Goal: Task Accomplishment & Management: Complete application form

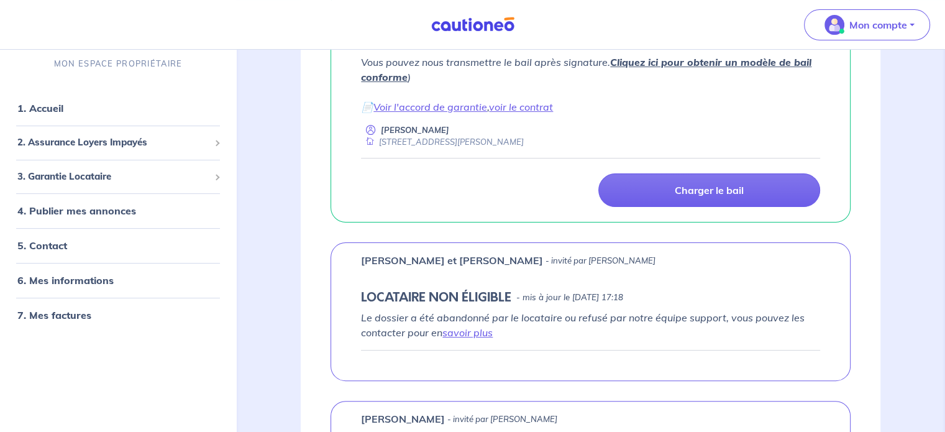
scroll to position [278, 0]
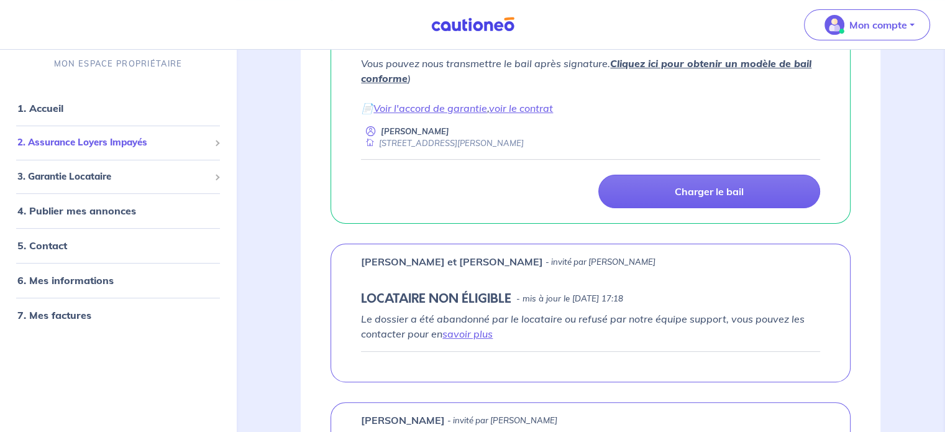
click at [153, 142] on span "2. Assurance Loyers Impayés" at bounding box center [113, 143] width 192 height 14
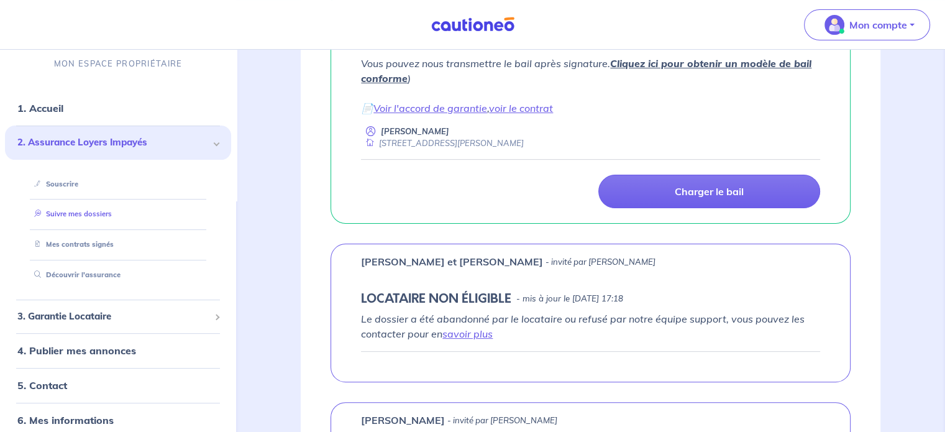
click at [105, 211] on link "Suivre mes dossiers" at bounding box center [70, 214] width 83 height 9
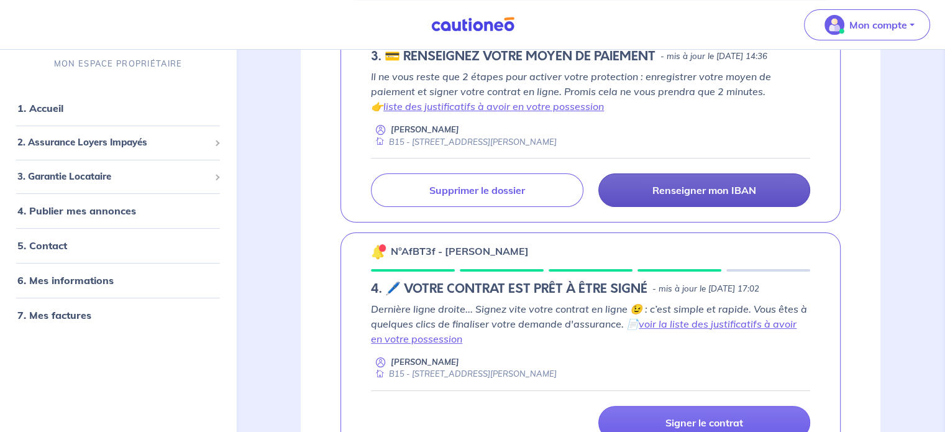
scroll to position [271, 0]
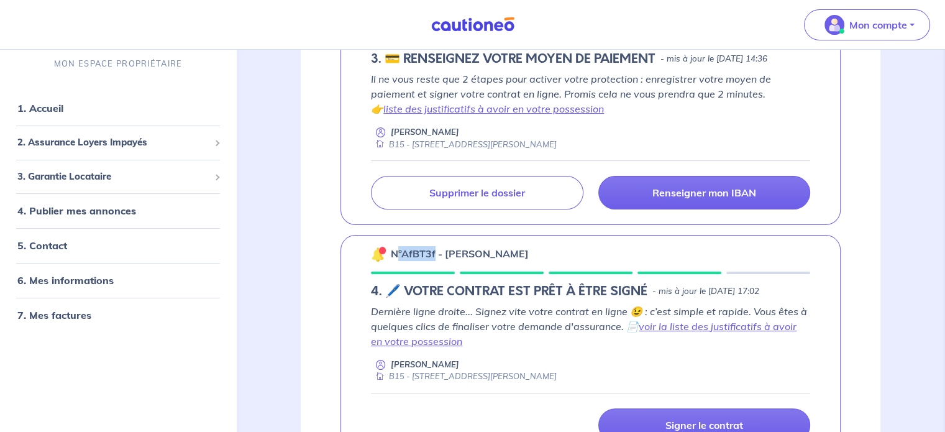
drag, startPoint x: 435, startPoint y: 251, endPoint x: 399, endPoint y: 250, distance: 36.0
click at [399, 250] on p "n°AfBT3f - [PERSON_NAME]" at bounding box center [460, 253] width 138 height 15
copy p "°AfBT3f"
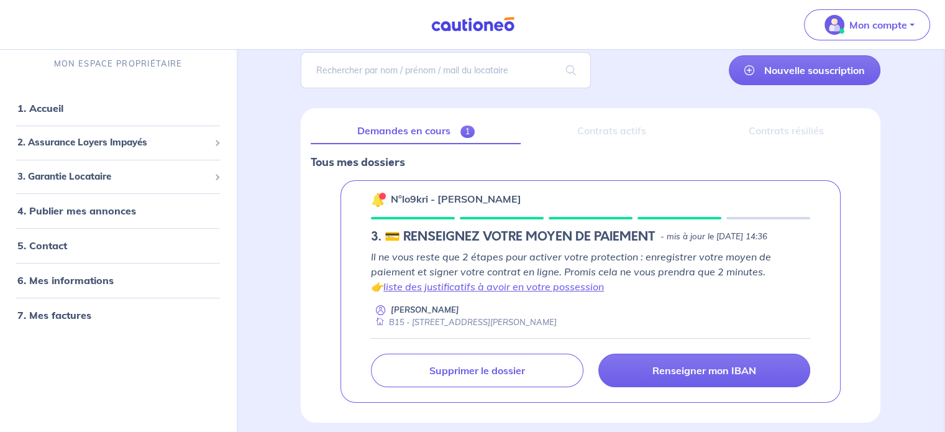
scroll to position [80, 0]
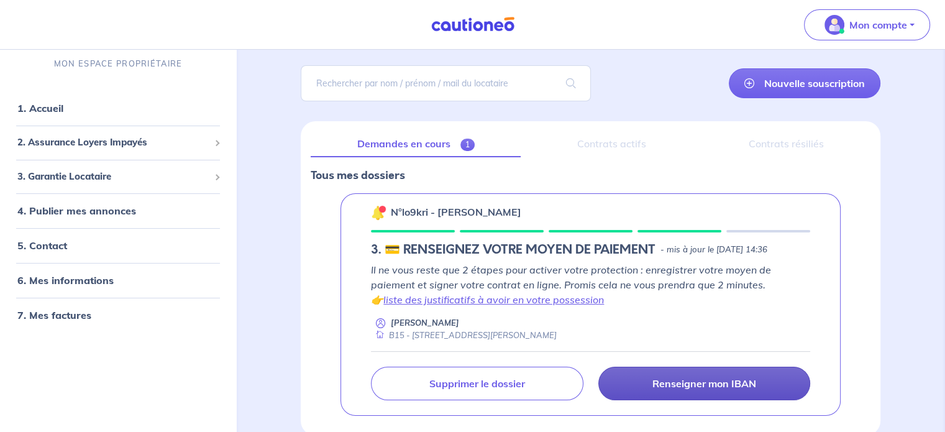
click at [654, 377] on p "Renseigner mon IBAN" at bounding box center [704, 383] width 104 height 12
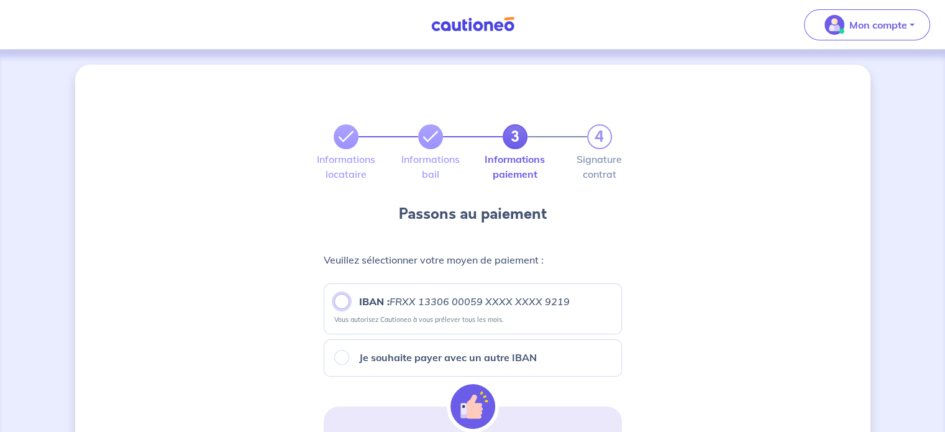
click at [343, 301] on input "IBAN : FRXX 13306 00059 XXXX XXXX 9219" at bounding box center [341, 301] width 15 height 15
radio input "true"
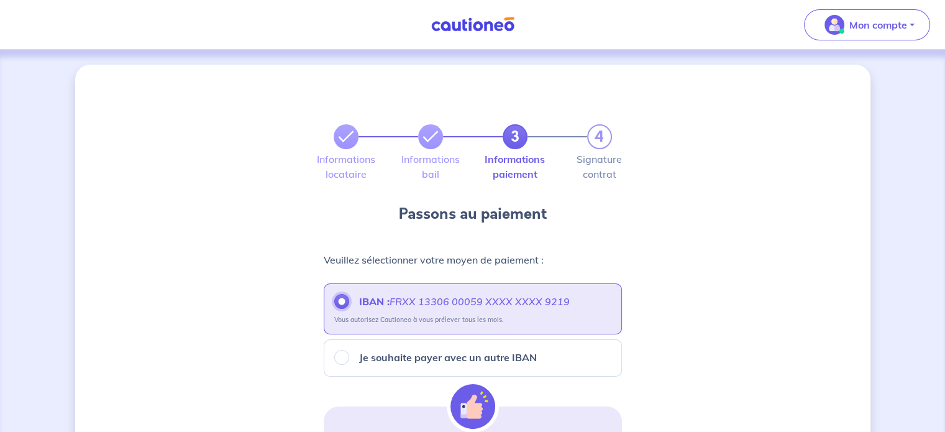
click at [343, 301] on input "IBAN : FRXX 13306 00059 XXXX XXXX 9219" at bounding box center [341, 301] width 15 height 15
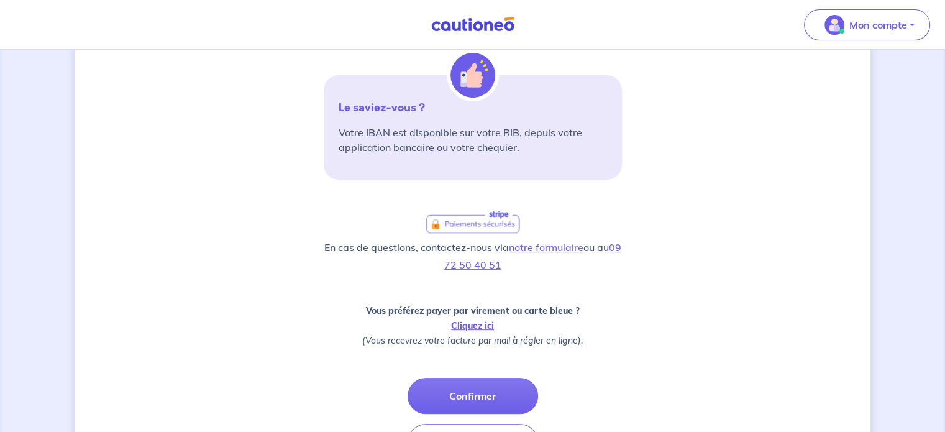
scroll to position [418, 0]
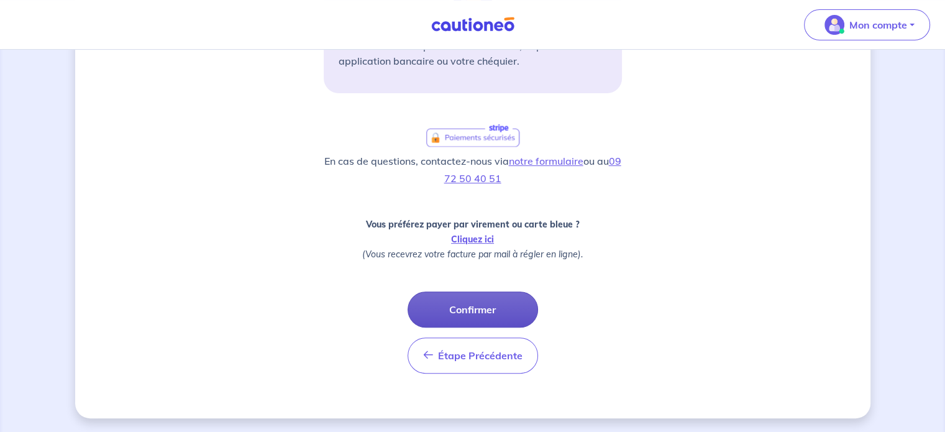
click at [470, 307] on button "Confirmer" at bounding box center [473, 309] width 130 height 36
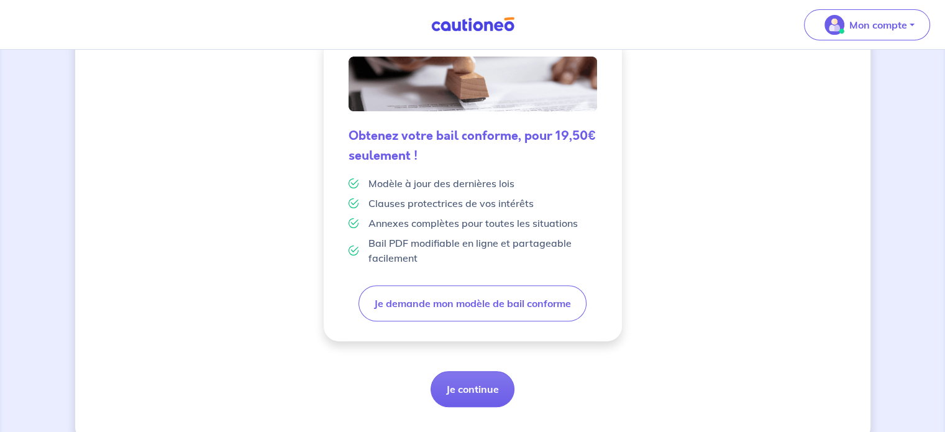
scroll to position [350, 0]
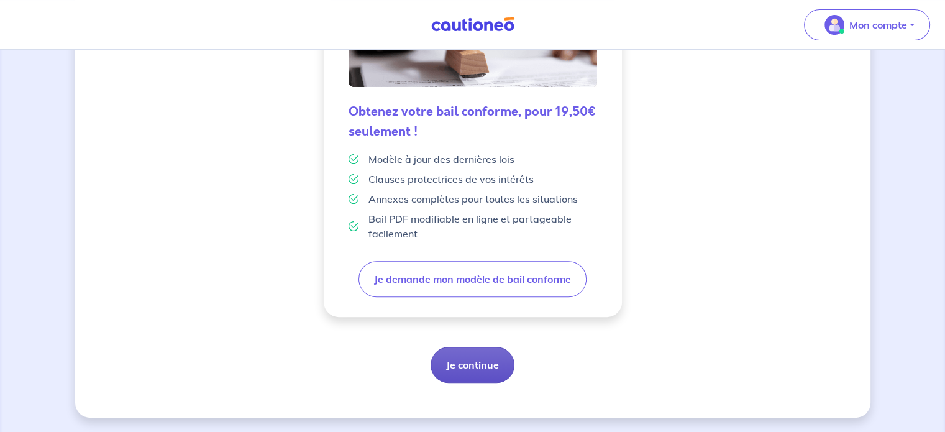
click at [465, 362] on button "Je continue" at bounding box center [473, 365] width 84 height 36
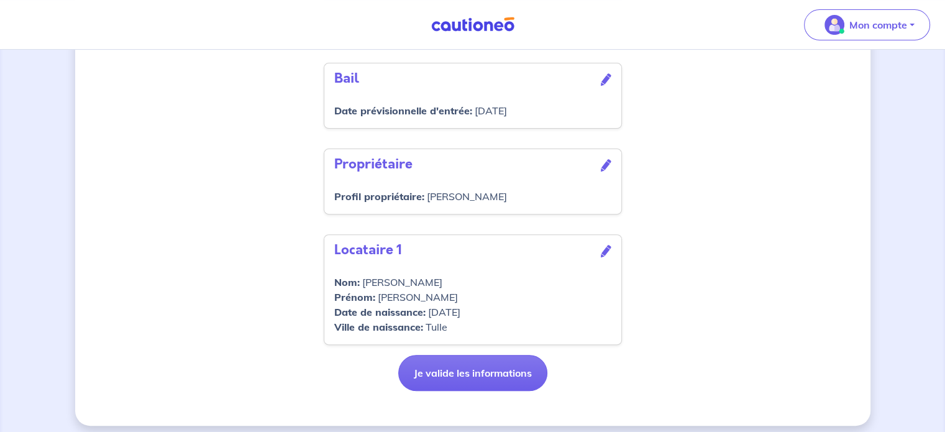
scroll to position [427, 0]
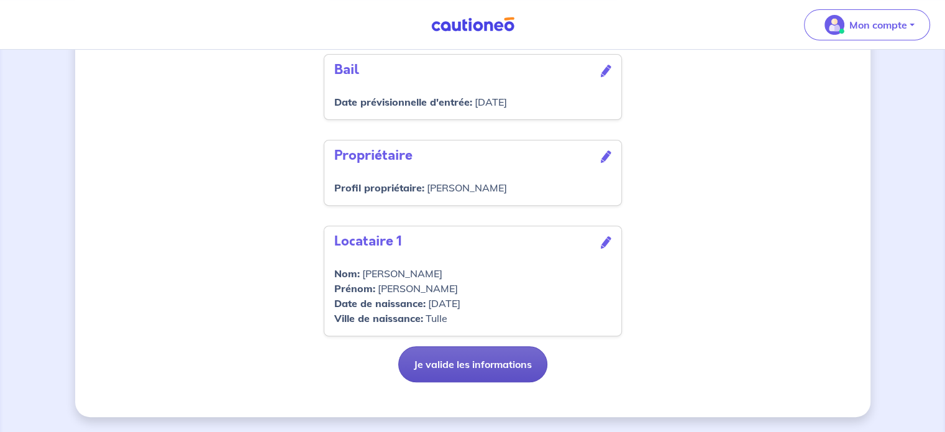
click at [502, 365] on button "Je valide les informations" at bounding box center [472, 364] width 149 height 36
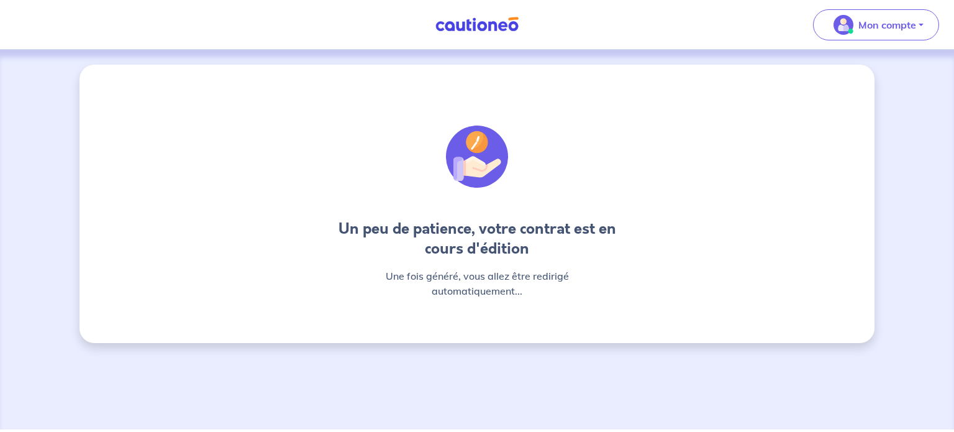
click at [429, 314] on div "Un peu de patience, votre contrat est en cours d'édition Une fois généré, vous …" at bounding box center [477, 204] width 795 height 278
click at [425, 354] on div "Un peu de patience, votre contrat est en cours d'édition Une fois généré, vous …" at bounding box center [477, 240] width 954 height 380
click at [453, 377] on div "Un peu de patience, votre contrat est en cours d'édition Une fois généré, vous …" at bounding box center [477, 240] width 954 height 380
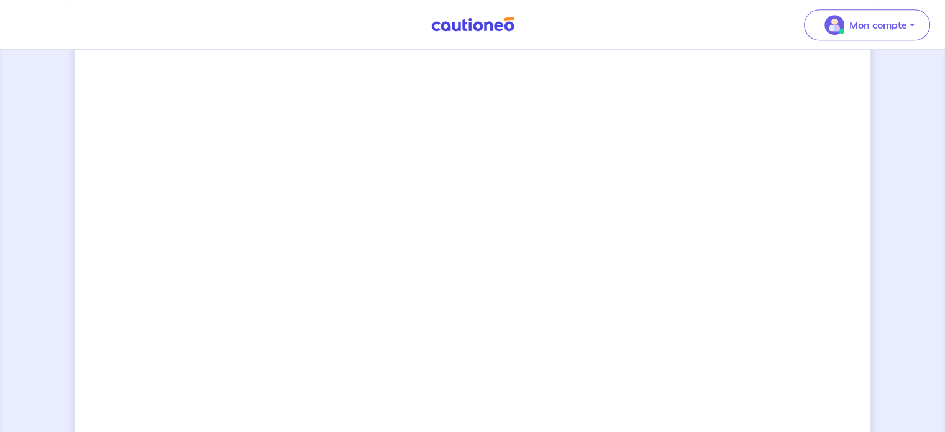
scroll to position [987, 0]
